Goal: Check status: Check status

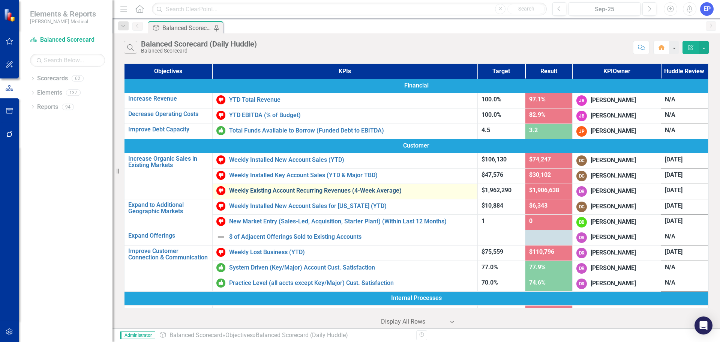
click at [247, 187] on link "Weekly Existing Account Recurring Revenues (4-Week Average)" at bounding box center [351, 190] width 245 height 7
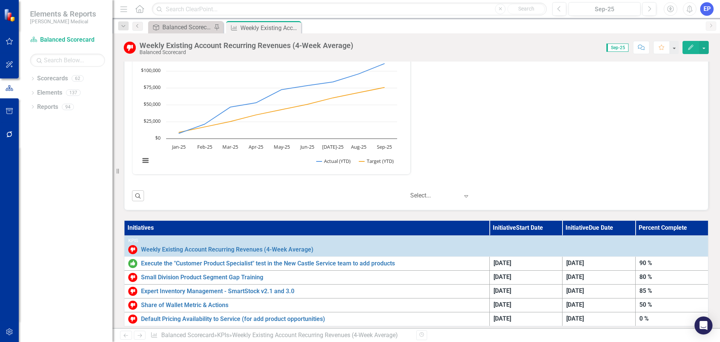
scroll to position [262, 0]
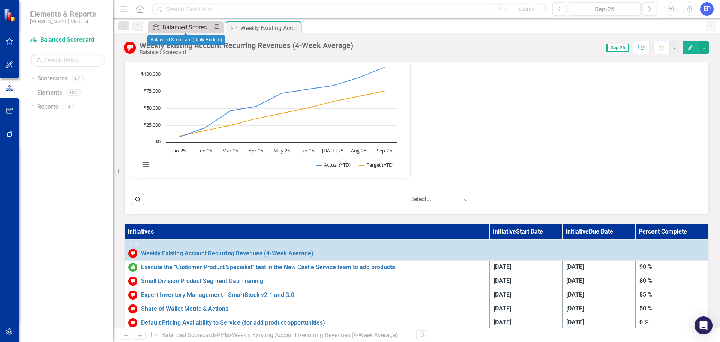
click at [195, 27] on div "Balanced Scorecard (Daily Huddle)" at bounding box center [187, 27] width 50 height 9
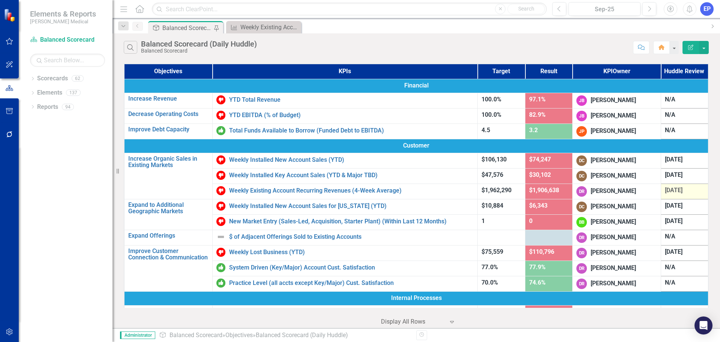
click at [668, 189] on span "[DATE]" at bounding box center [674, 189] width 18 height 7
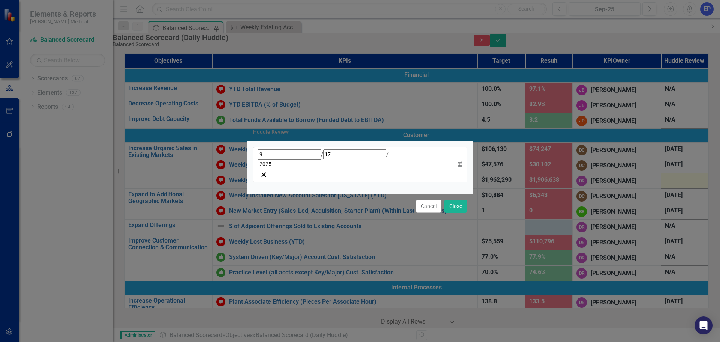
click at [390, 165] on div "[DATE]" at bounding box center [353, 159] width 191 height 20
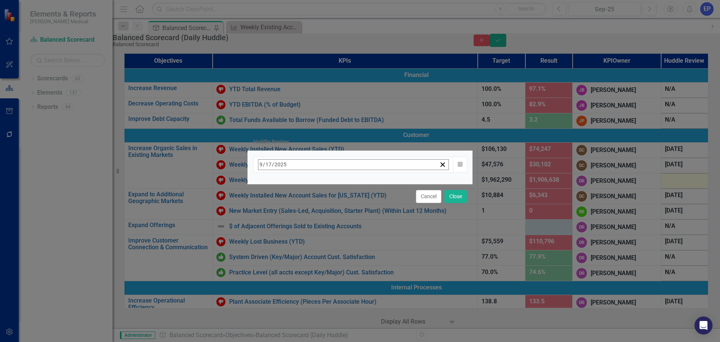
click at [368, 186] on button "›" at bounding box center [359, 181] width 17 height 17
click at [322, 237] on abbr "15" at bounding box center [319, 238] width 6 height 6
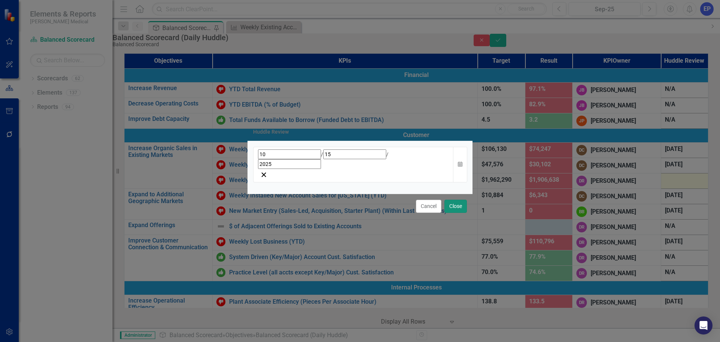
click at [452, 200] on button "Close" at bounding box center [456, 206] width 23 height 13
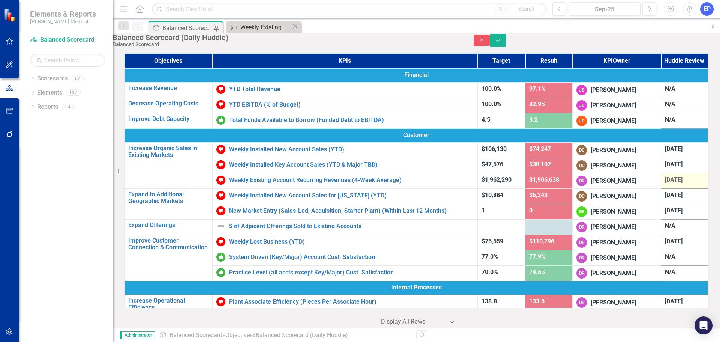
click at [278, 25] on div "Weekly Existing Account Recurring Revenues (4-Week Average)" at bounding box center [265, 27] width 51 height 9
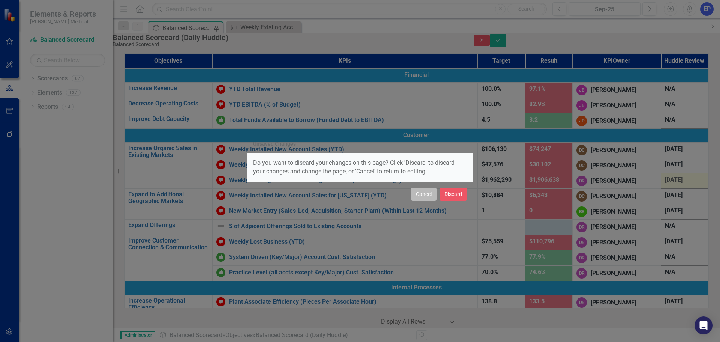
click at [429, 191] on button "Cancel" at bounding box center [424, 194] width 26 height 13
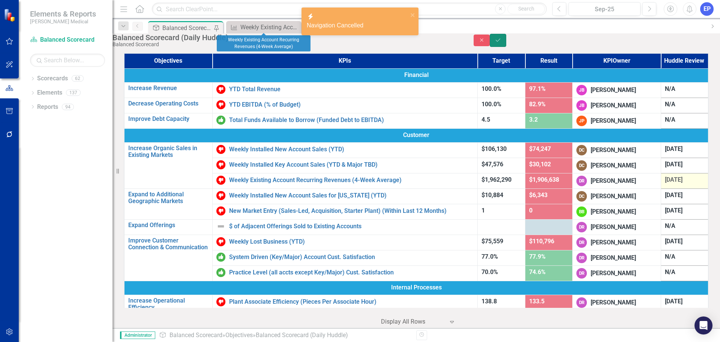
click at [506, 44] on button "Save" at bounding box center [498, 40] width 17 height 13
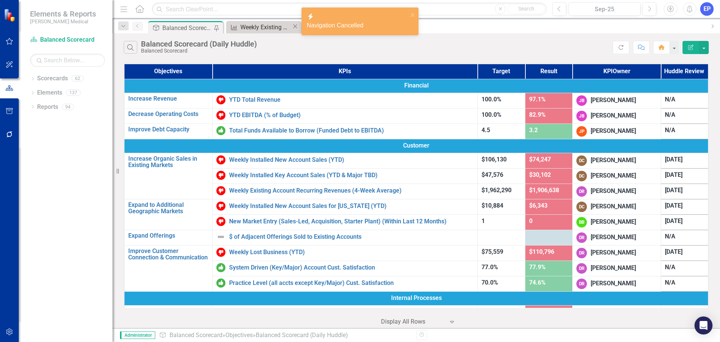
click at [267, 28] on div "Weekly Existing Account Recurring Revenues (4-Week Average)" at bounding box center [265, 27] width 51 height 9
